Goal: Information Seeking & Learning: Learn about a topic

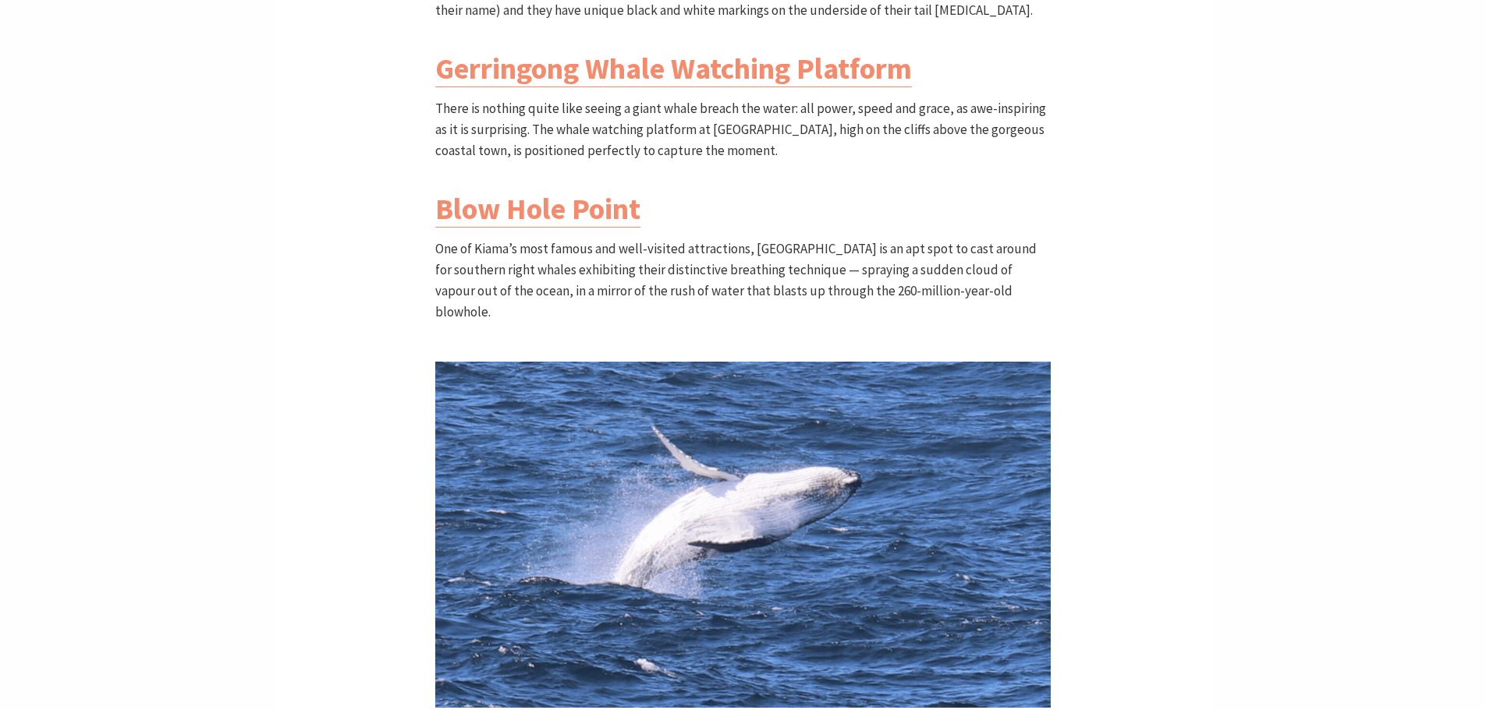
scroll to position [1561, 0]
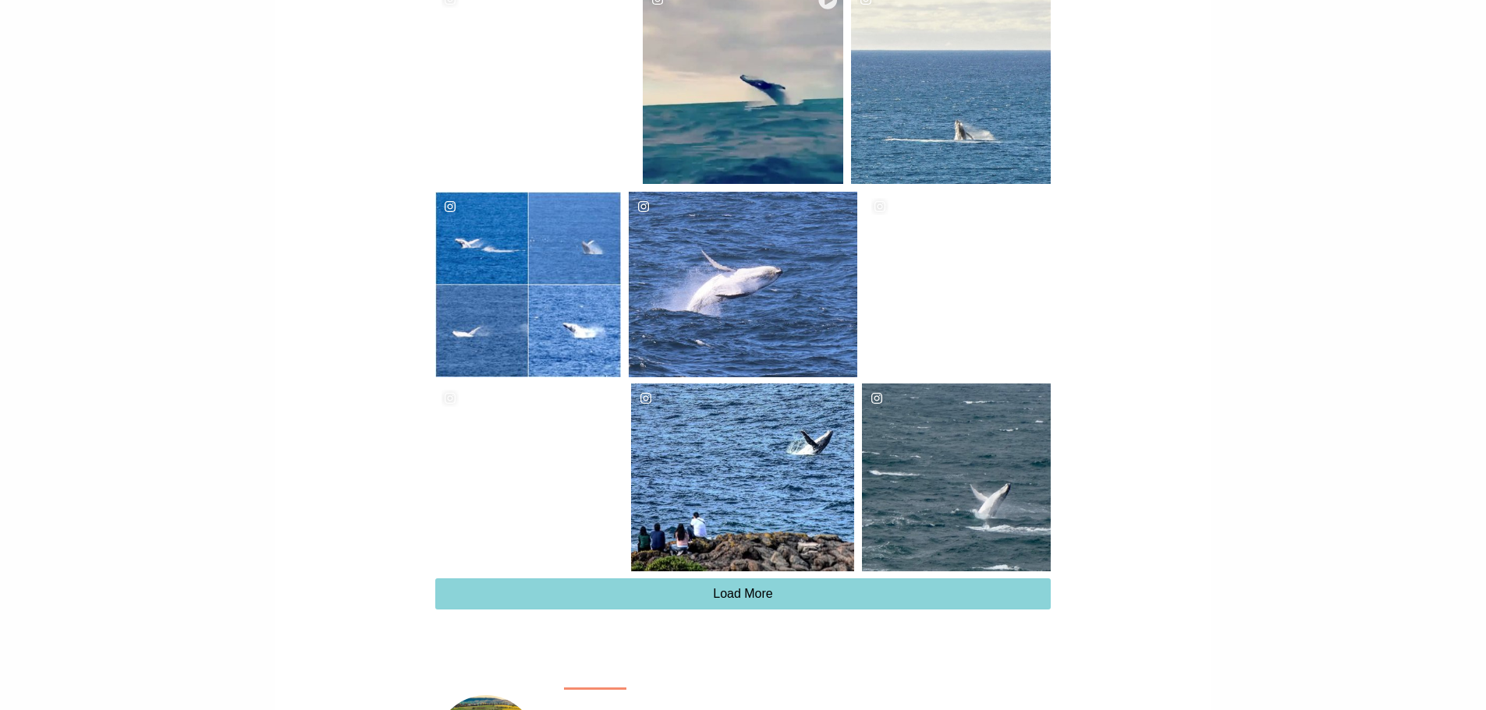
scroll to position [3332, 0]
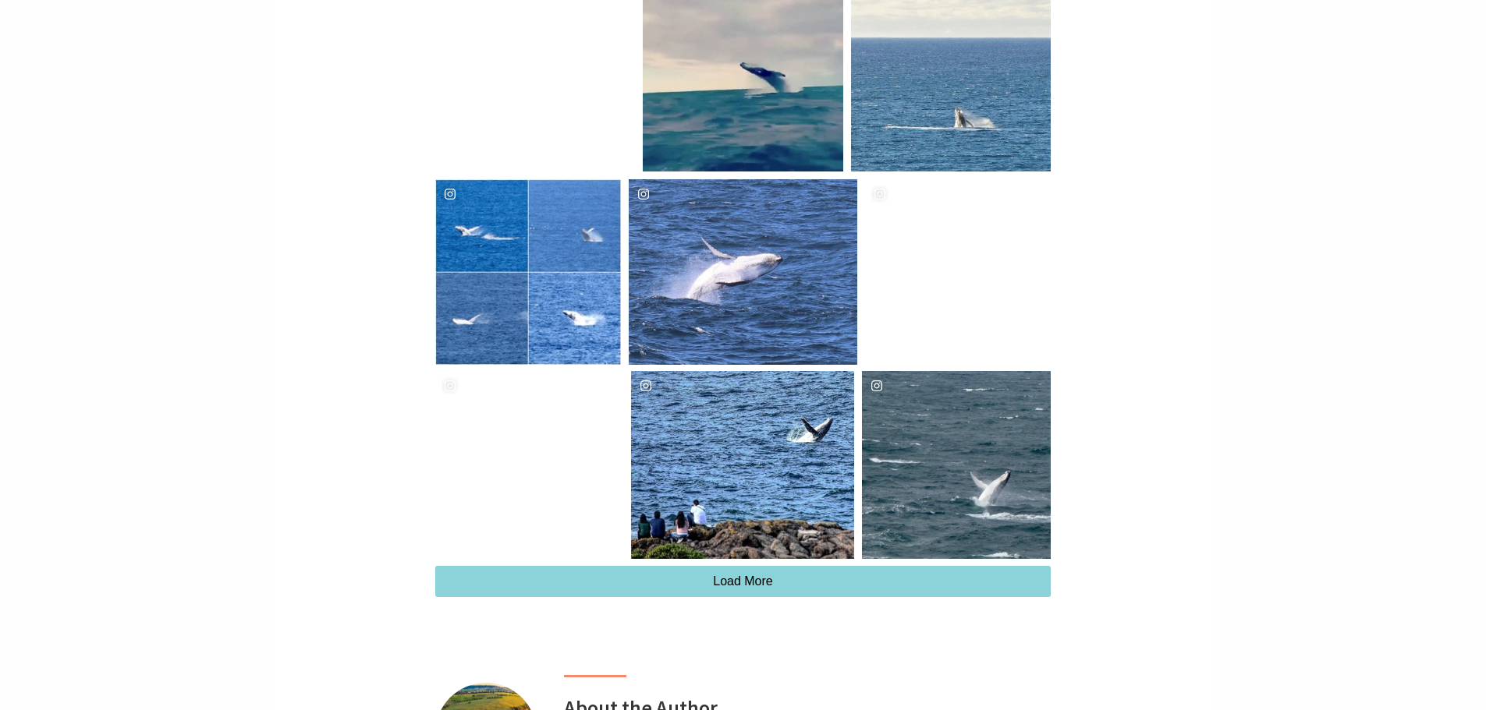
click at [724, 371] on div "[PERSON_NAME].[PERSON_NAME] Location [GEOGRAPHIC_DATA]" at bounding box center [742, 465] width 223 height 188
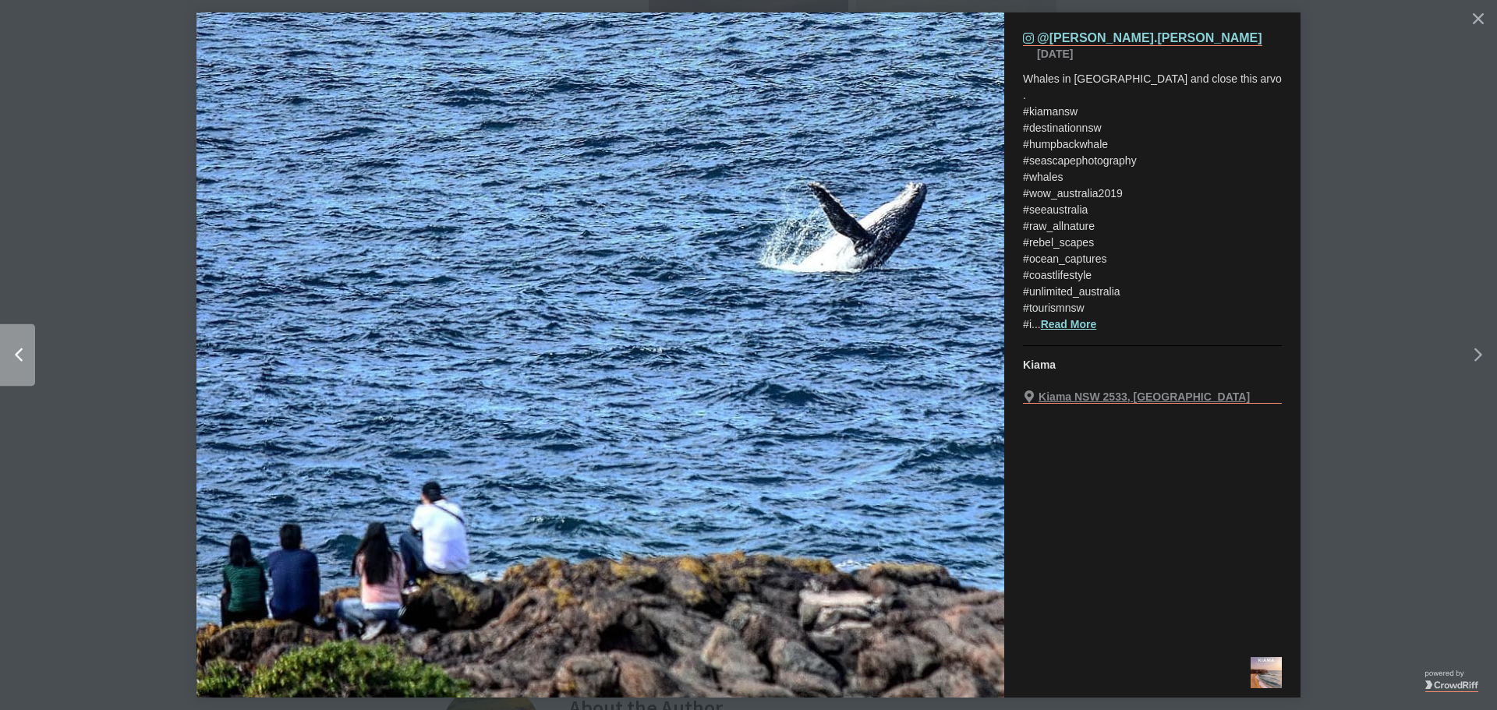
click at [20, 353] on icon "Left" at bounding box center [19, 356] width 8 height 14
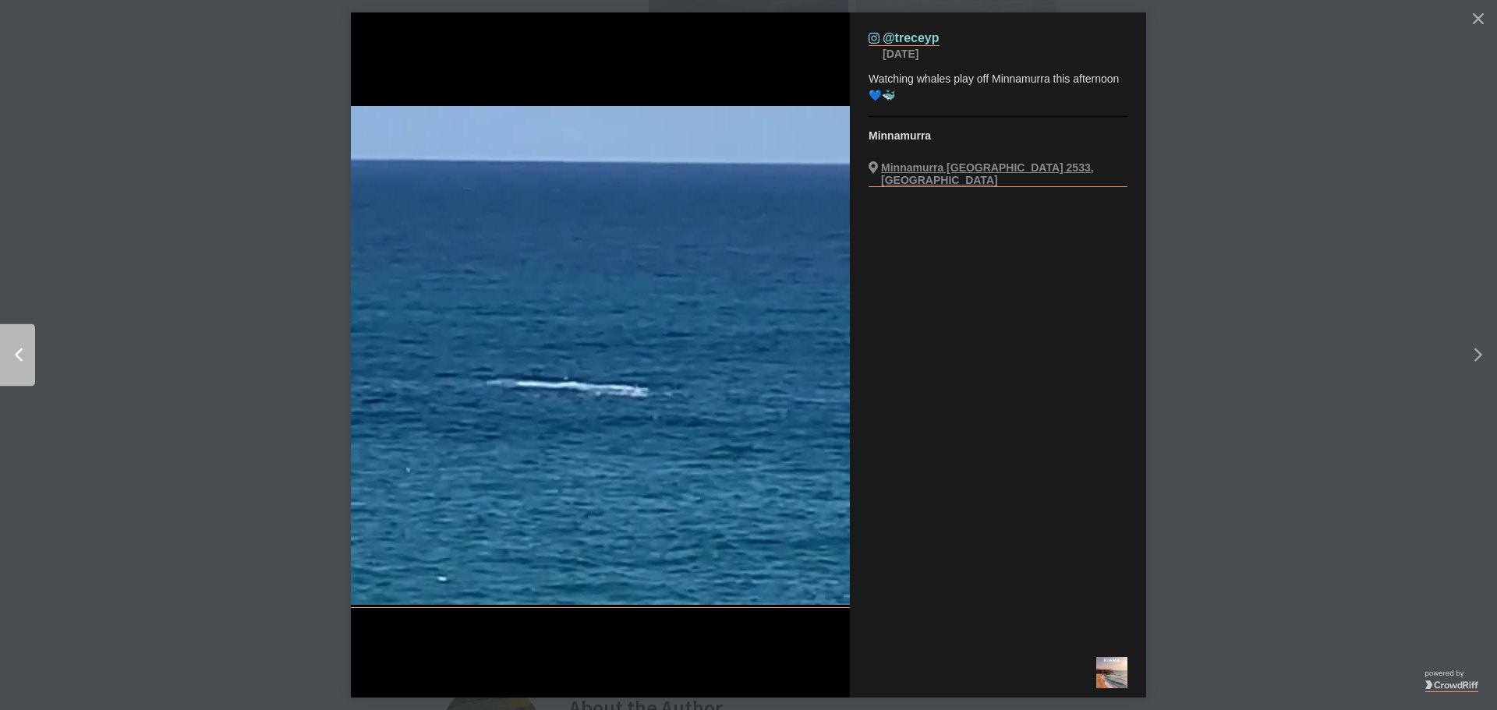
click at [20, 353] on icon "Left" at bounding box center [19, 356] width 8 height 14
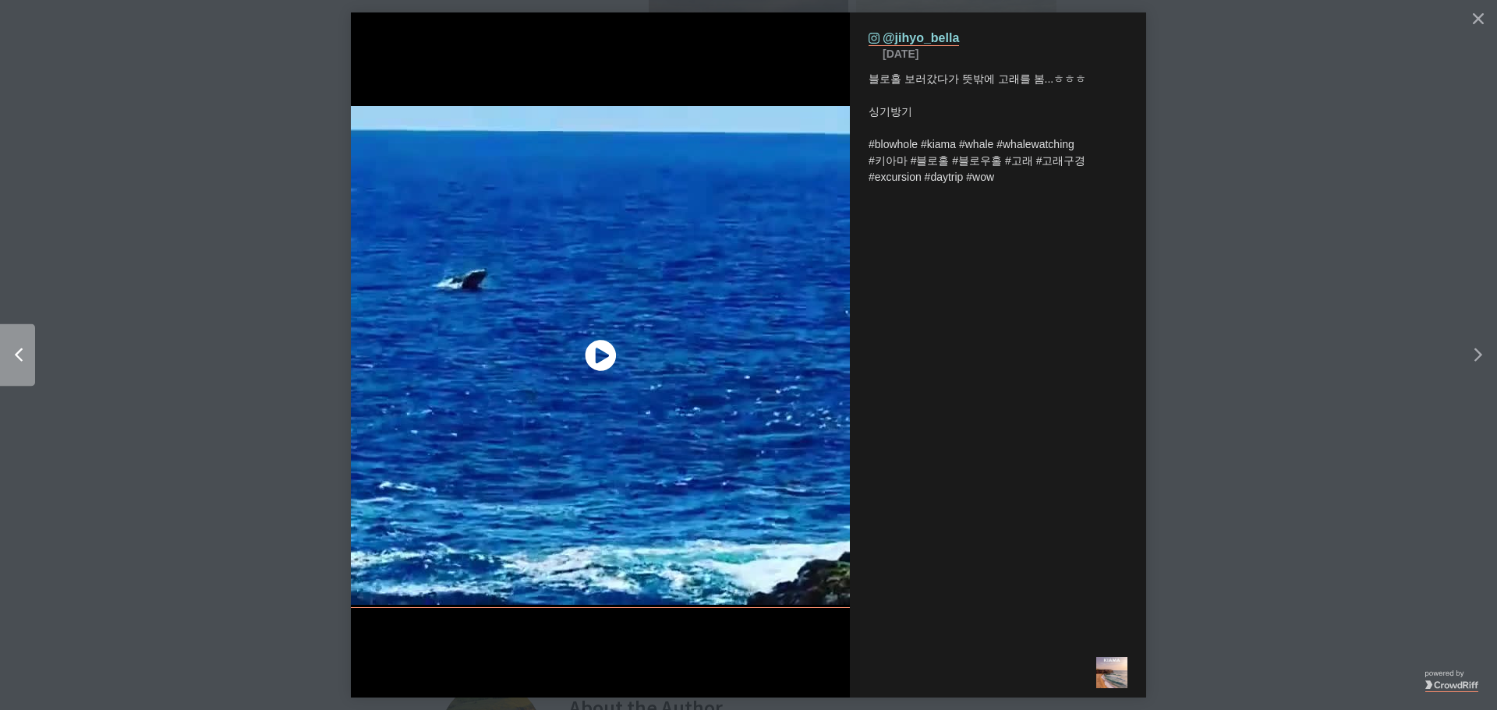
click at [19, 349] on icon "Left" at bounding box center [19, 356] width 8 height 14
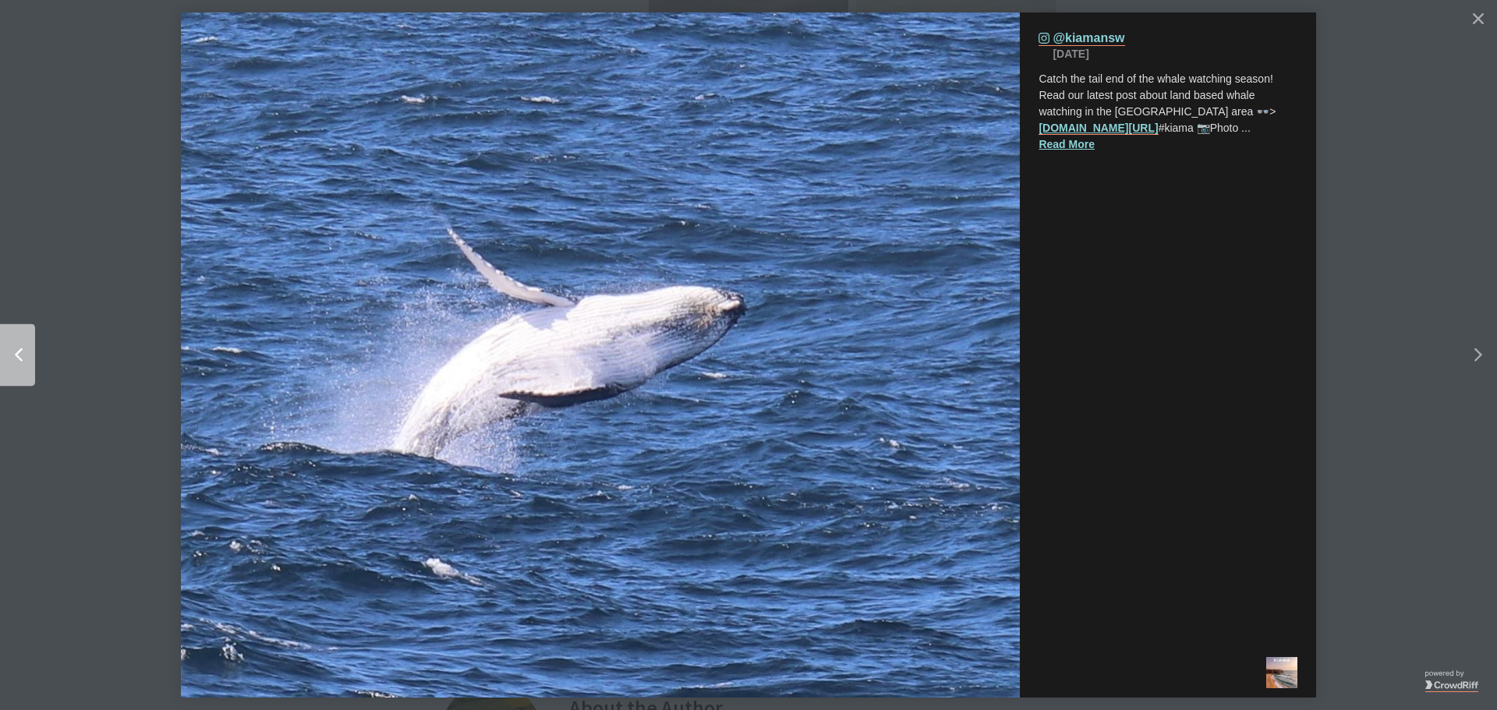
click at [19, 349] on icon "Left" at bounding box center [19, 356] width 8 height 14
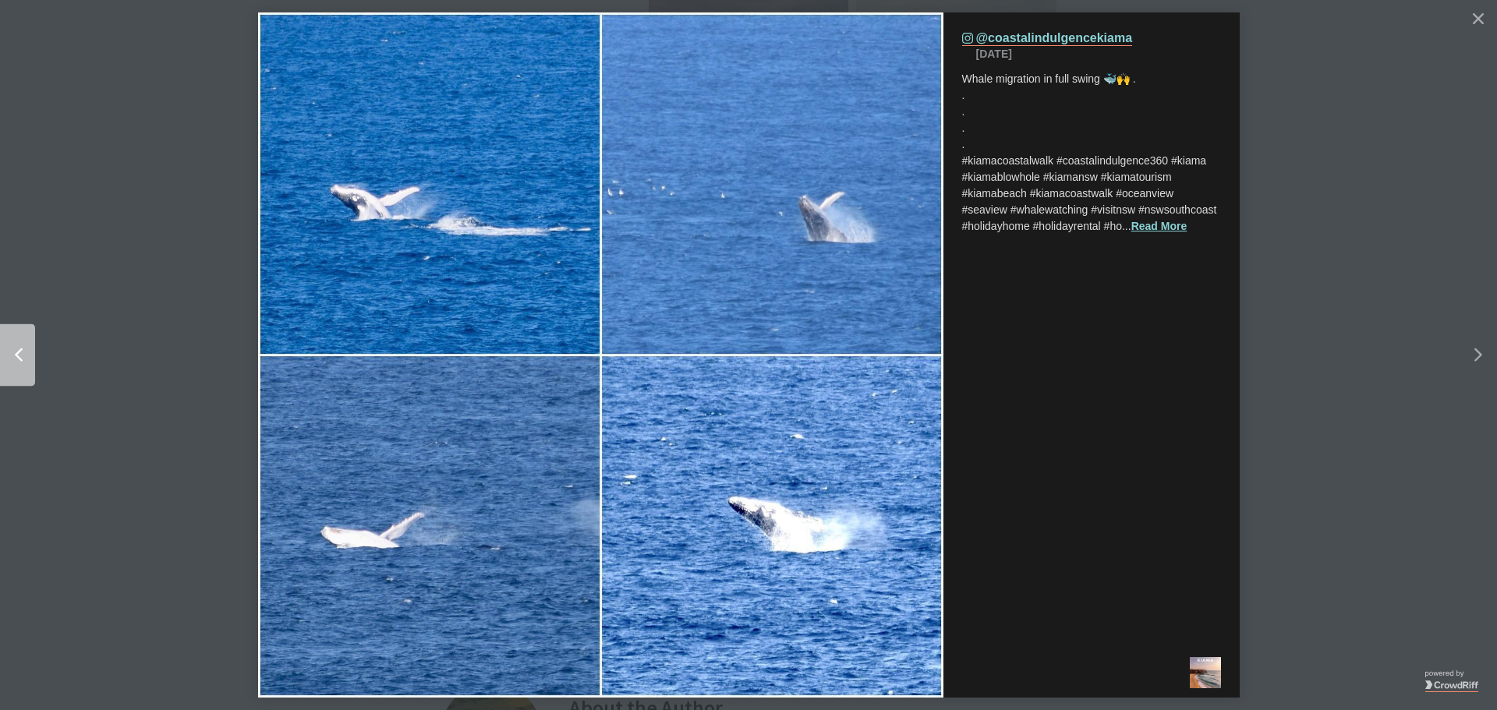
click at [19, 349] on icon "Left" at bounding box center [19, 356] width 8 height 14
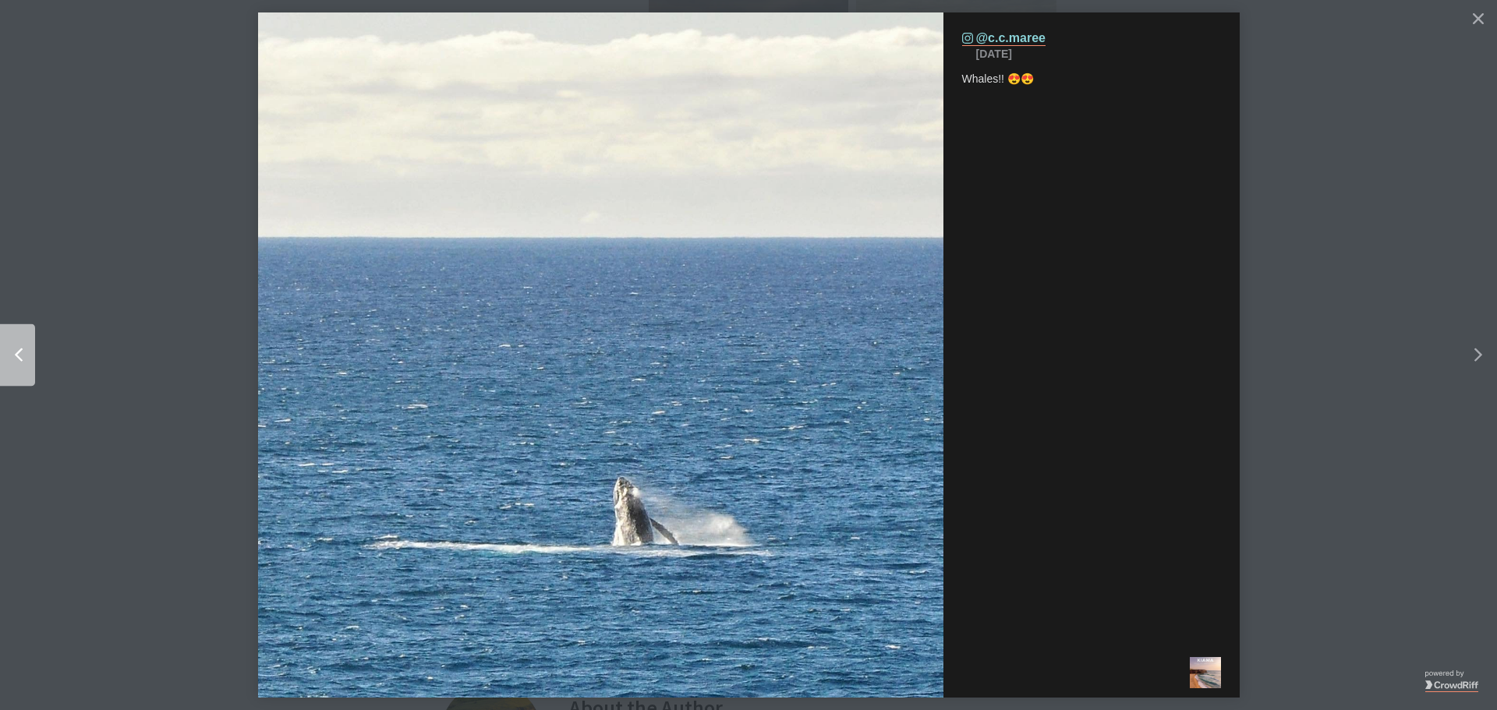
click at [19, 349] on icon "Left" at bounding box center [19, 356] width 8 height 14
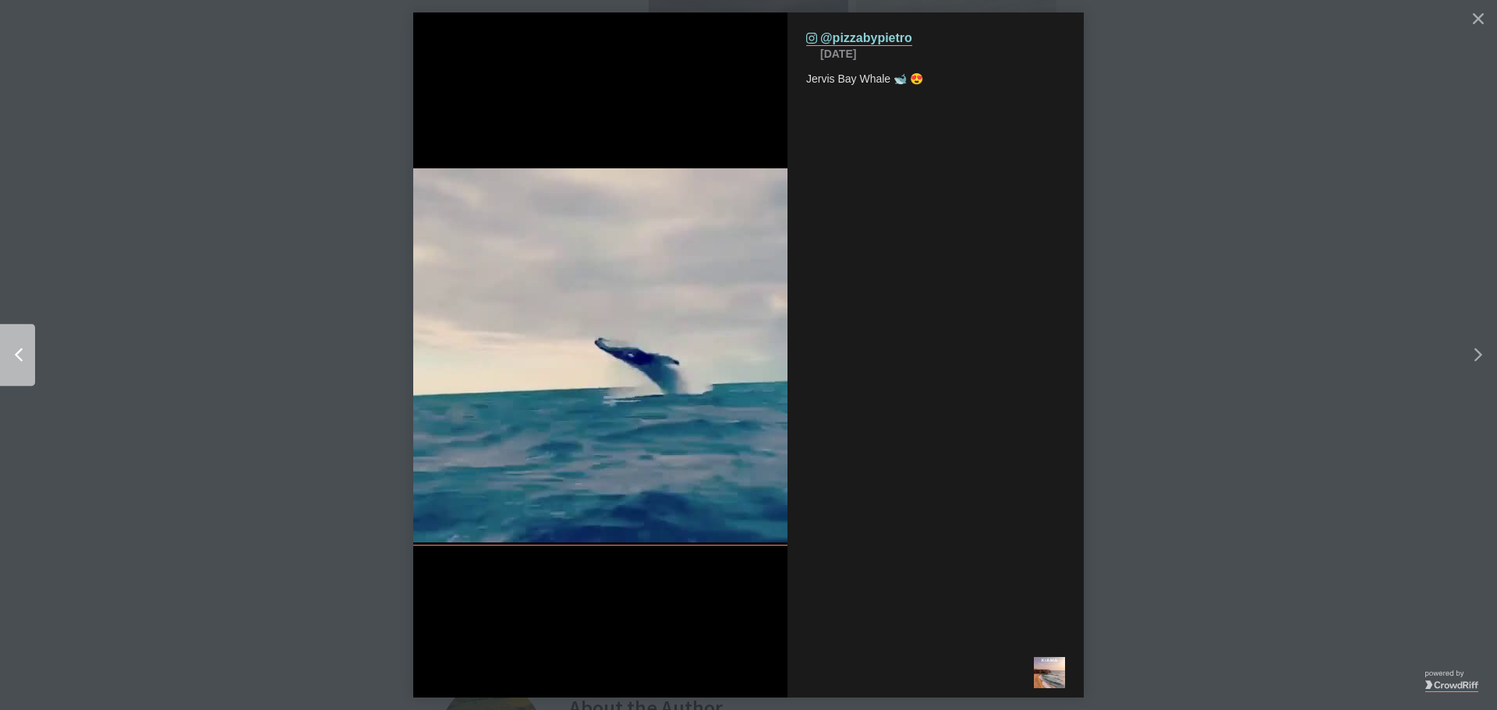
click at [19, 349] on icon "Left" at bounding box center [19, 356] width 8 height 14
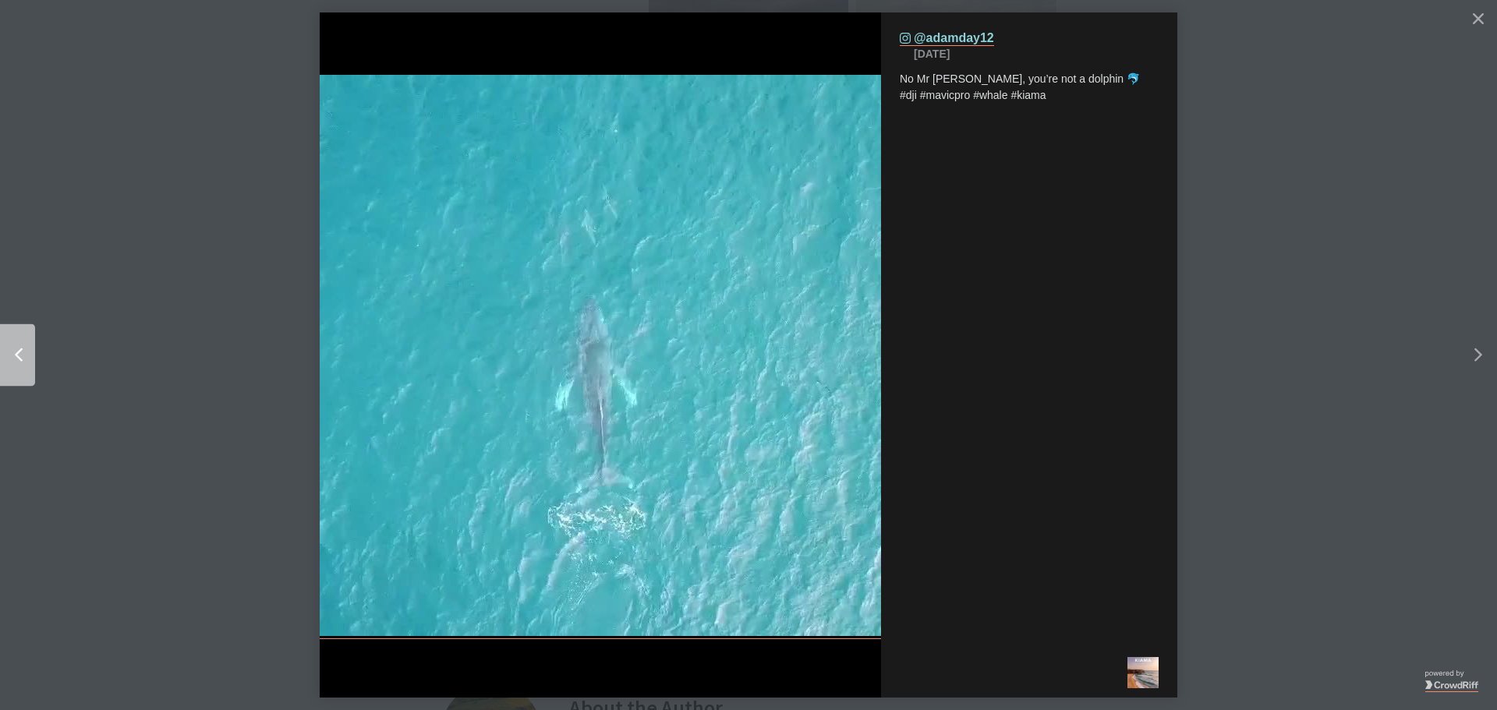
click at [19, 349] on icon "Left" at bounding box center [19, 356] width 8 height 14
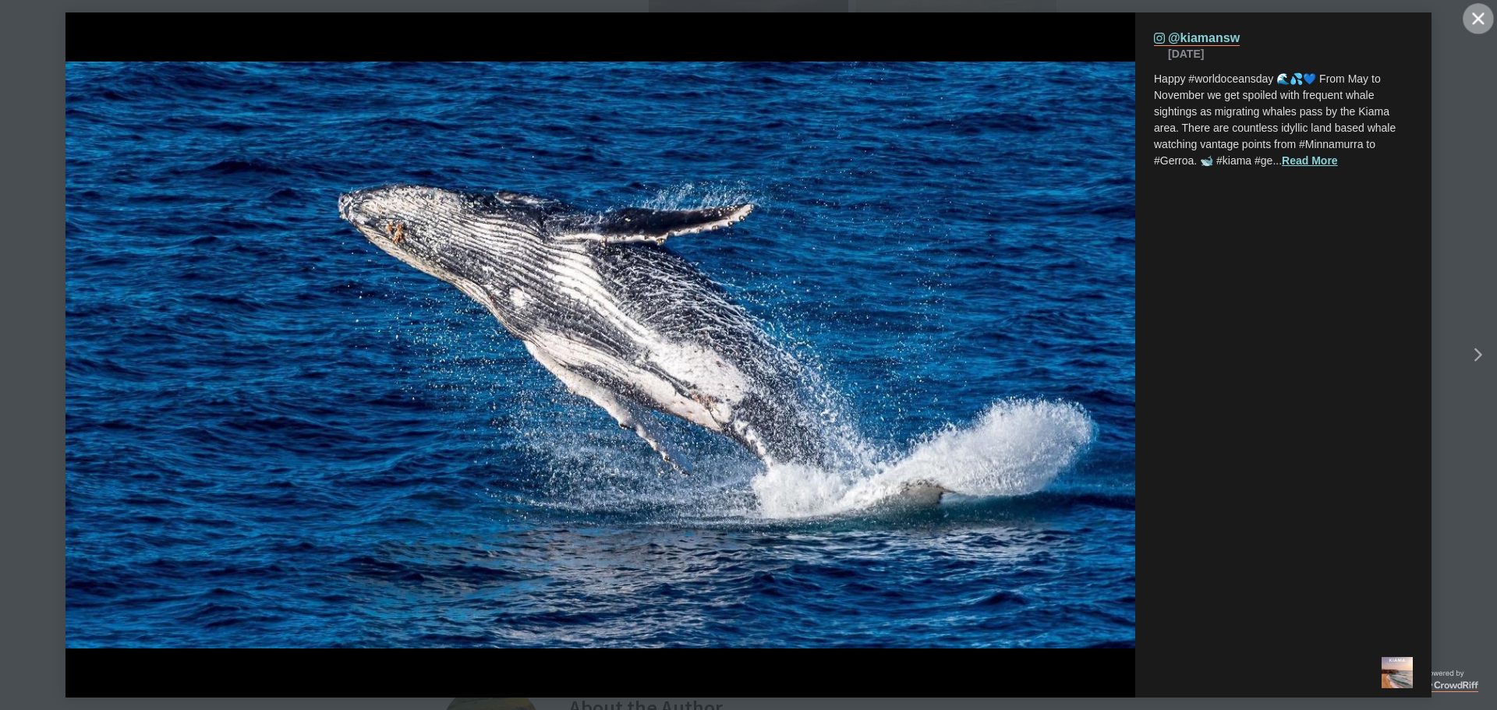
click at [1477, 16] on icon "Close" at bounding box center [1478, 18] width 12 height 12
